Goal: Communication & Community: Ask a question

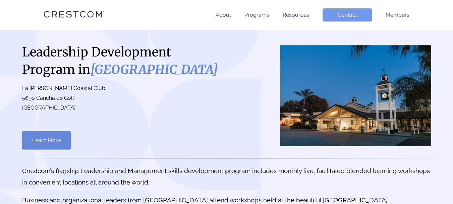
click at [349, 14] on link "Contact" at bounding box center [348, 14] width 50 height 13
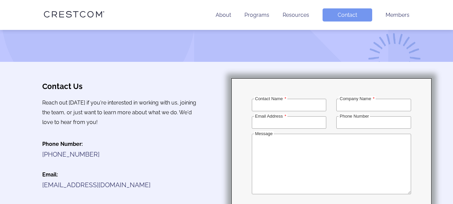
scroll to position [67, 0]
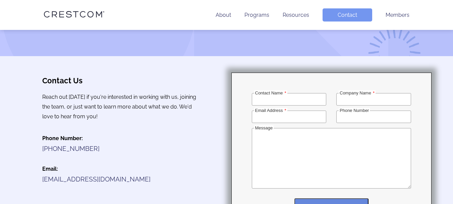
type input "Sam K"
type input "Custom Web Solutions"
type input "sam.automateu@gmail.com"
type input "2032242534"
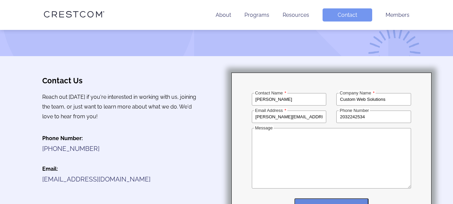
click at [340, 155] on textarea "Message" at bounding box center [331, 158] width 159 height 60
paste textarea "Chula Vista"
click at [284, 135] on textarea "Chula Vista" at bounding box center [331, 158] width 159 height 60
click at [283, 135] on textarea "Chula Vista" at bounding box center [331, 158] width 159 height 60
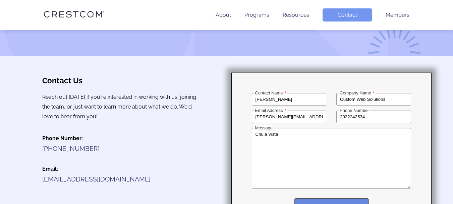
paste textarea "Hi there, I hope you're having a wonderful day! My name is Sam, and I’m a freel…"
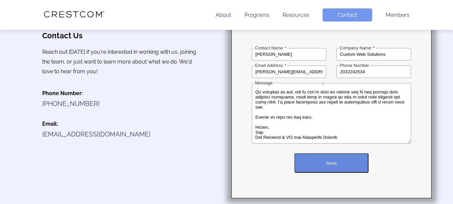
scroll to position [134, 0]
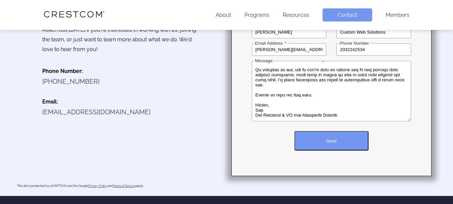
type textarea "Hi there, I hope you're having a wonderful day! My name is Sam, and I’m a freel…"
click at [344, 142] on button "Send" at bounding box center [332, 140] width 74 height 19
